Goal: Task Accomplishment & Management: Use online tool/utility

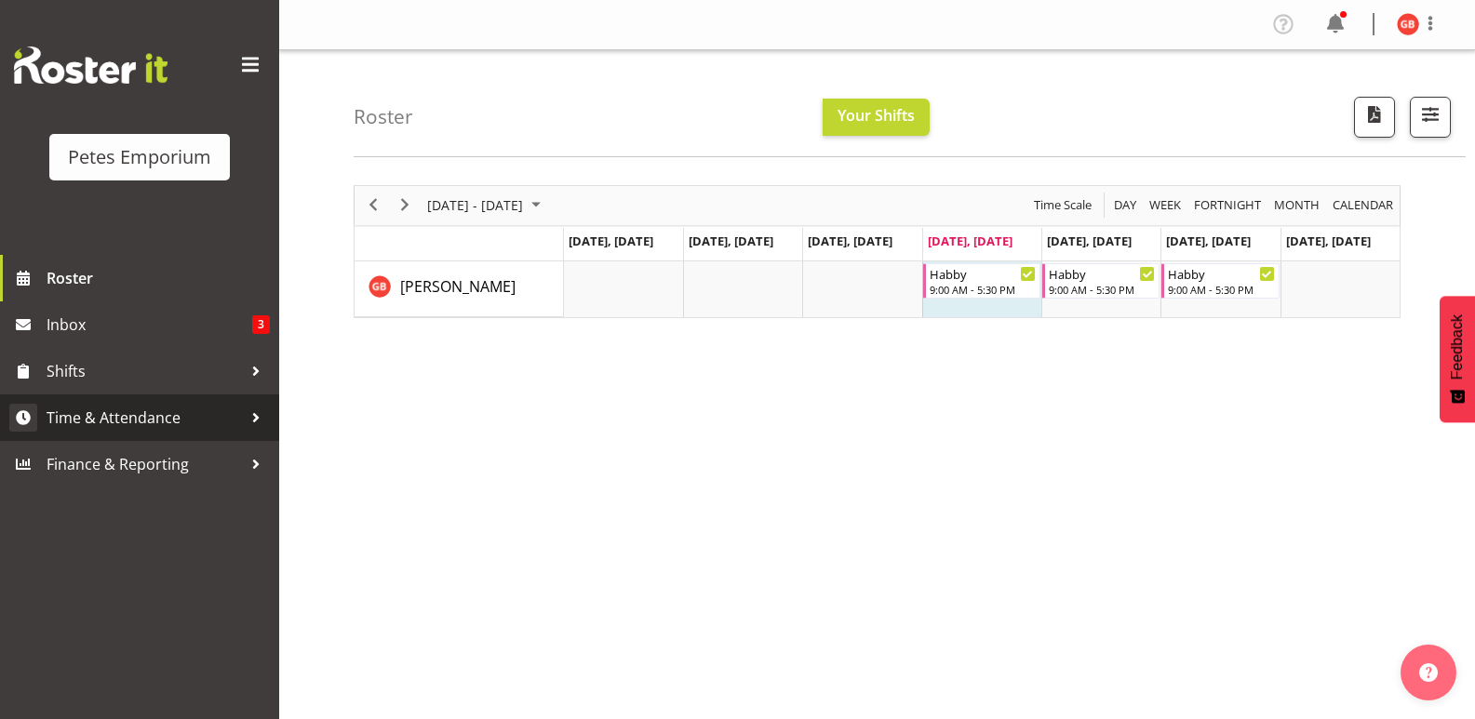
click at [148, 416] on span "Time & Attendance" at bounding box center [144, 418] width 195 height 28
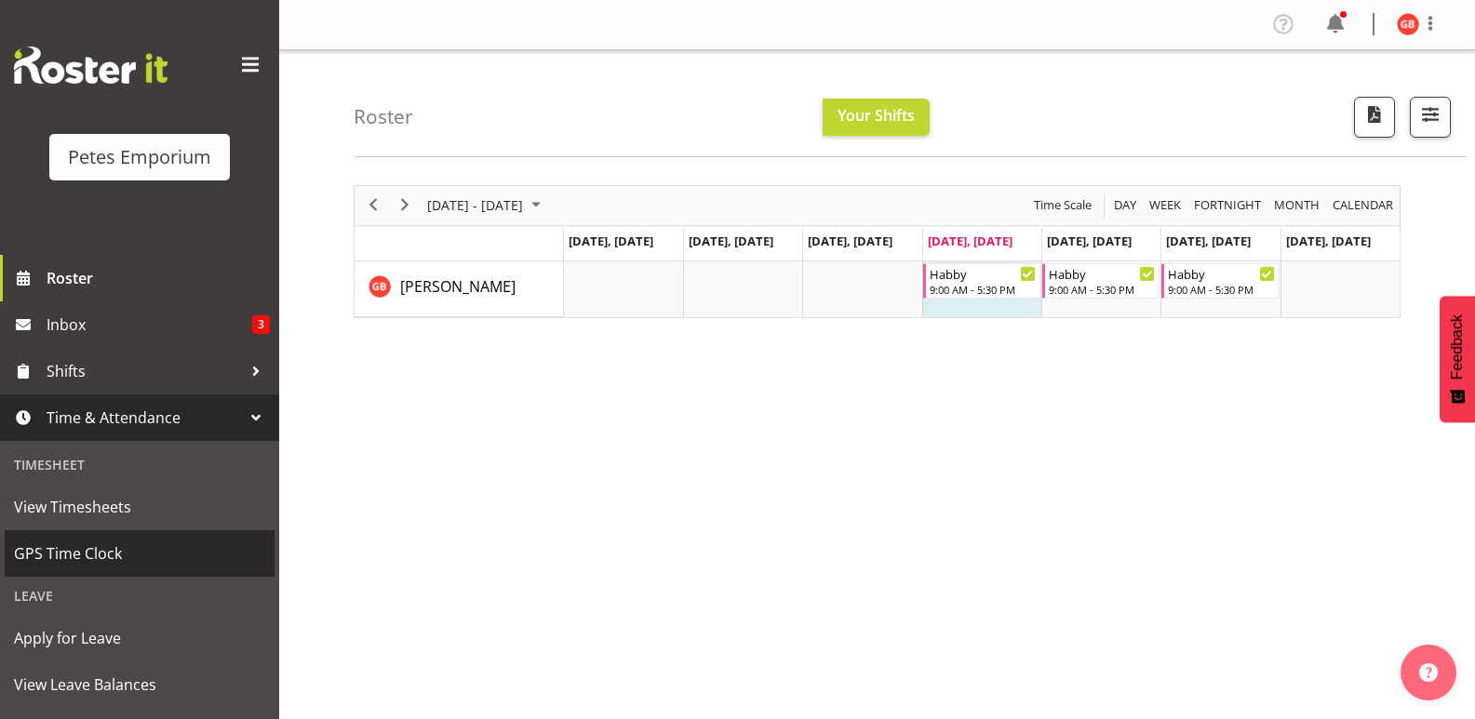
click at [109, 556] on span "GPS Time Clock" at bounding box center [139, 554] width 251 height 28
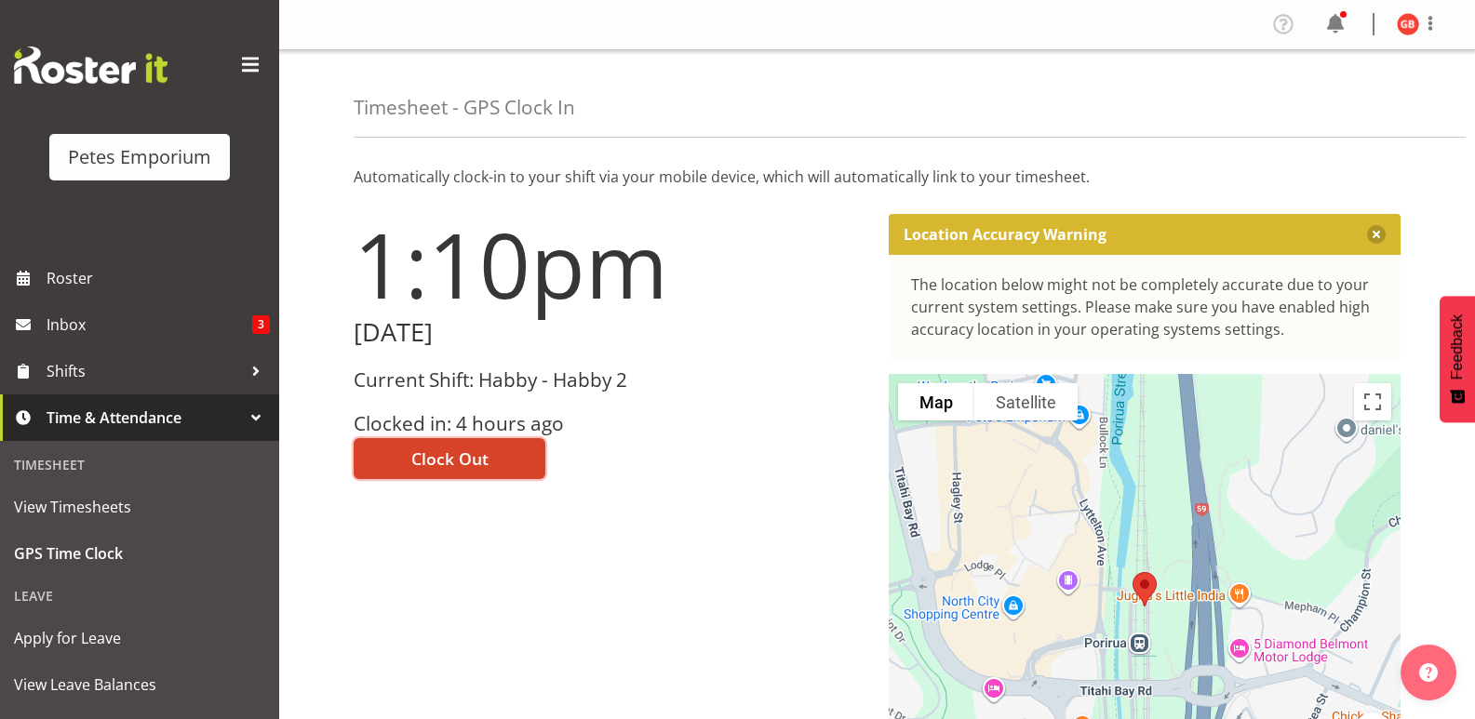
click at [496, 464] on button "Clock Out" at bounding box center [450, 458] width 192 height 41
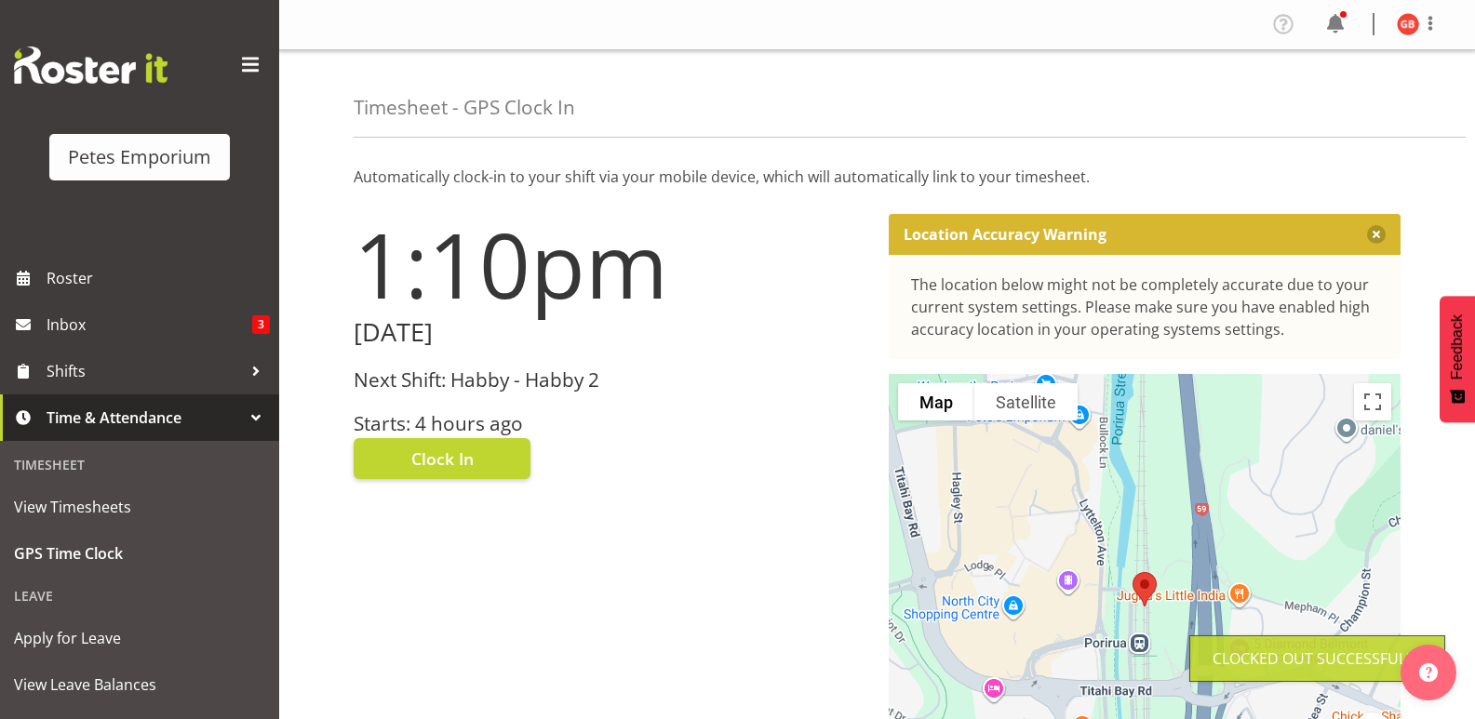
click at [1407, 22] on img at bounding box center [1408, 24] width 22 height 22
click at [1312, 100] on link "Log Out" at bounding box center [1352, 97] width 179 height 33
